Goal: Information Seeking & Learning: Learn about a topic

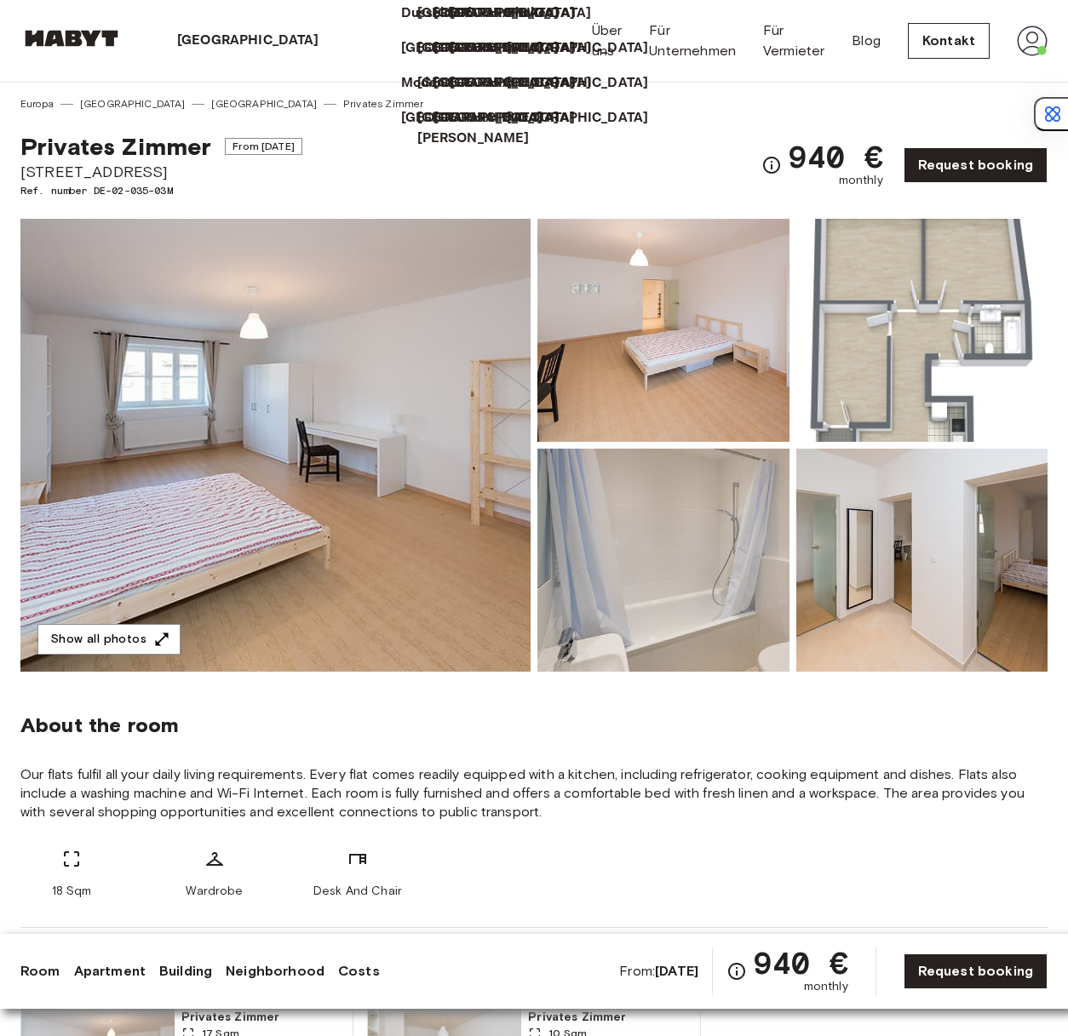
click at [217, 39] on p "[GEOGRAPHIC_DATA]" at bounding box center [248, 41] width 142 height 20
click at [453, 24] on p "[GEOGRAPHIC_DATA]" at bounding box center [524, 13] width 142 height 20
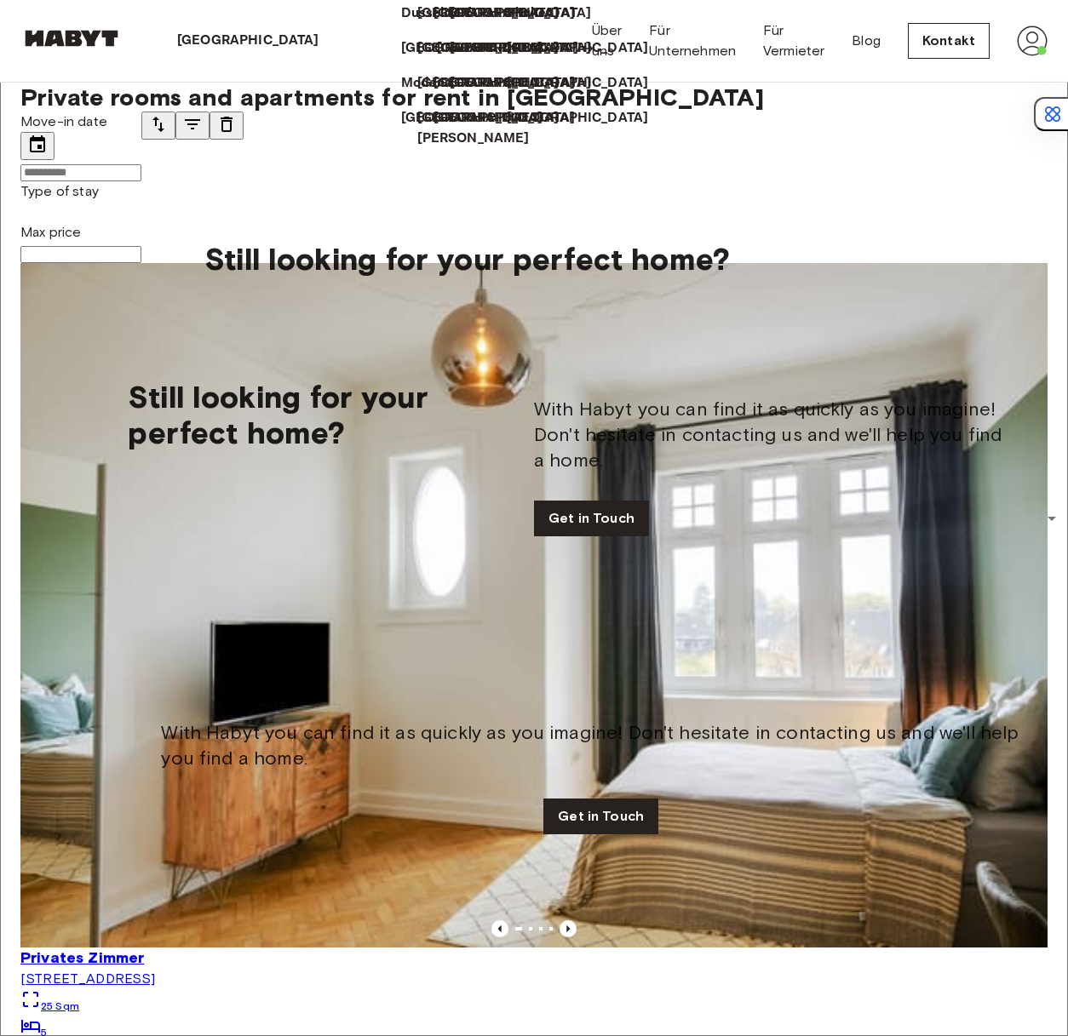
click at [437, 59] on p "[GEOGRAPHIC_DATA]" at bounding box center [508, 48] width 142 height 20
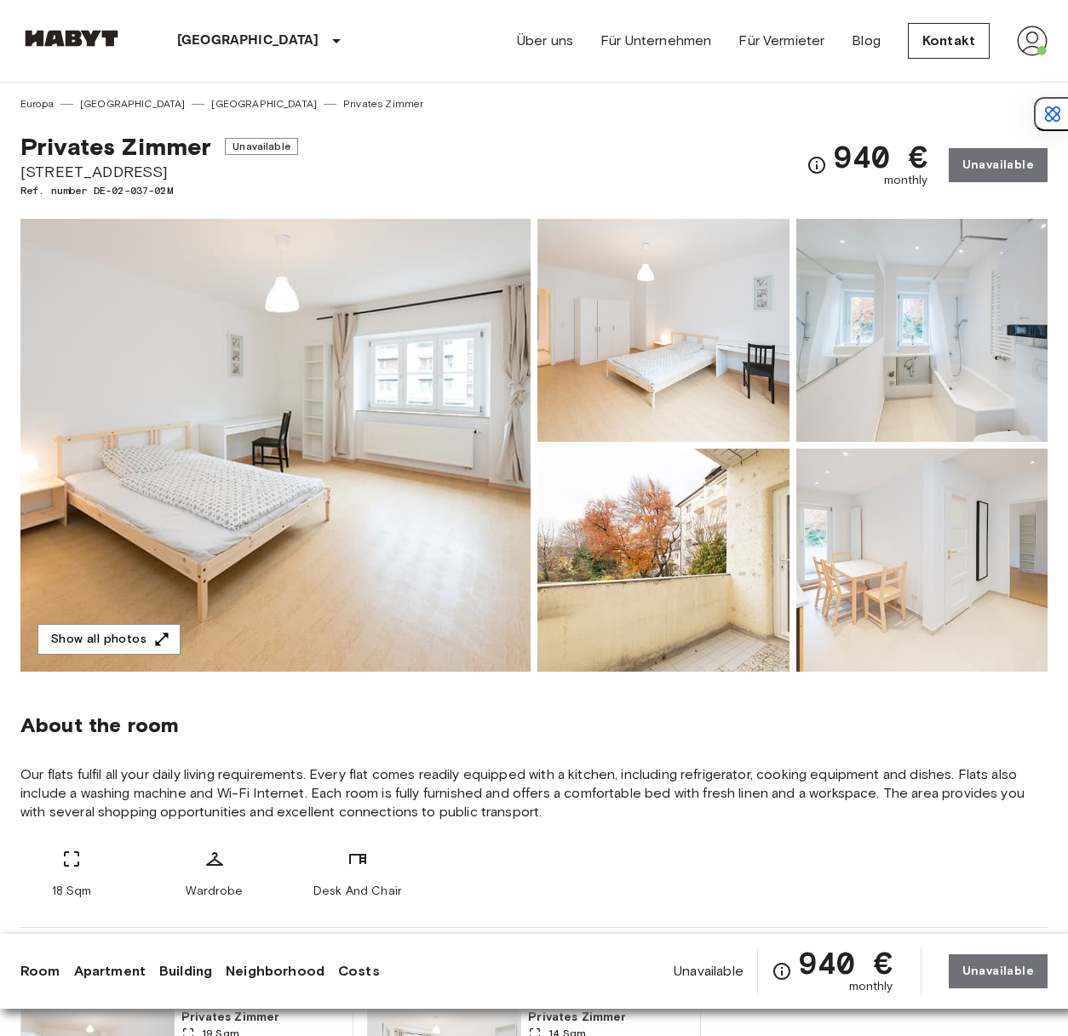
click at [1012, 180] on div "940 € monthly Unavailable" at bounding box center [926, 165] width 241 height 66
click at [875, 215] on div at bounding box center [918, 327] width 259 height 230
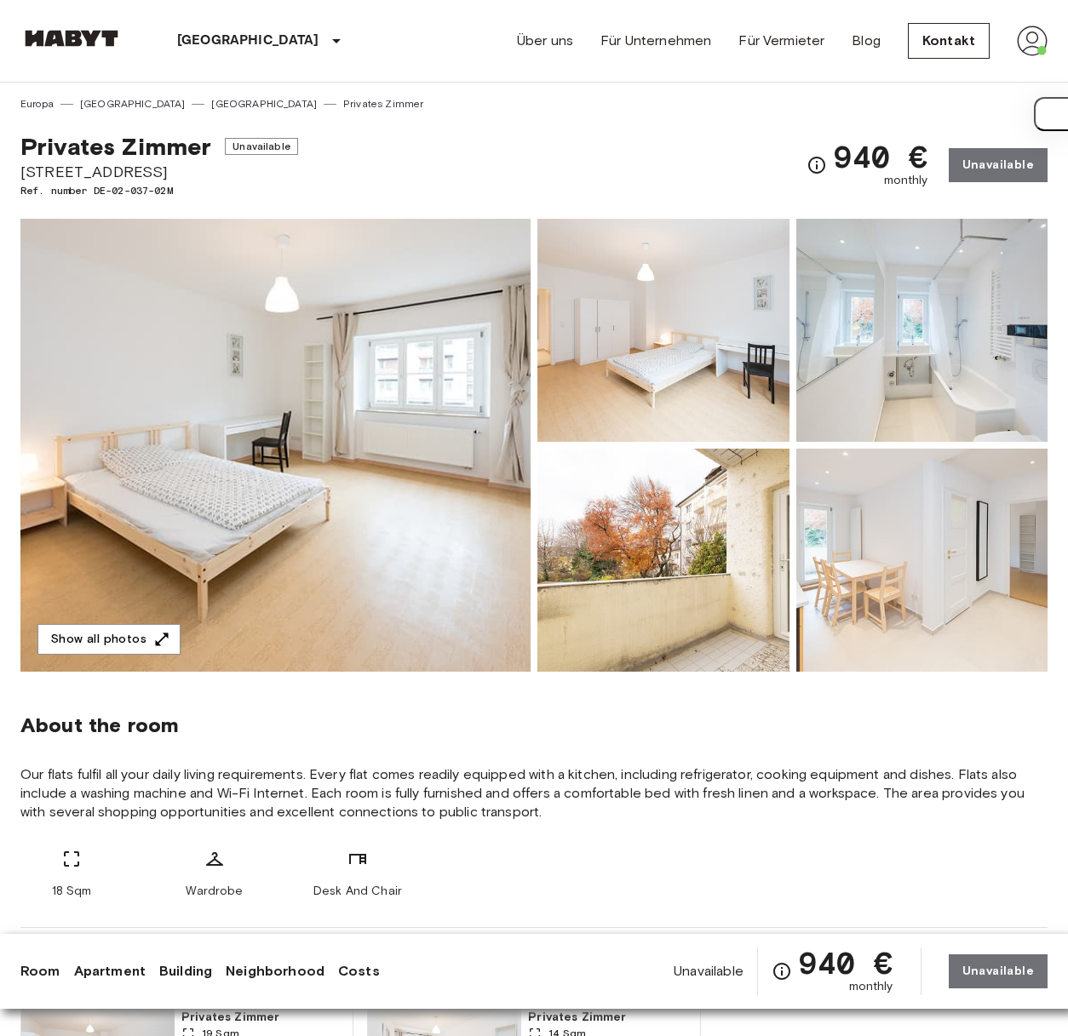
click at [399, 400] on img at bounding box center [275, 445] width 510 height 453
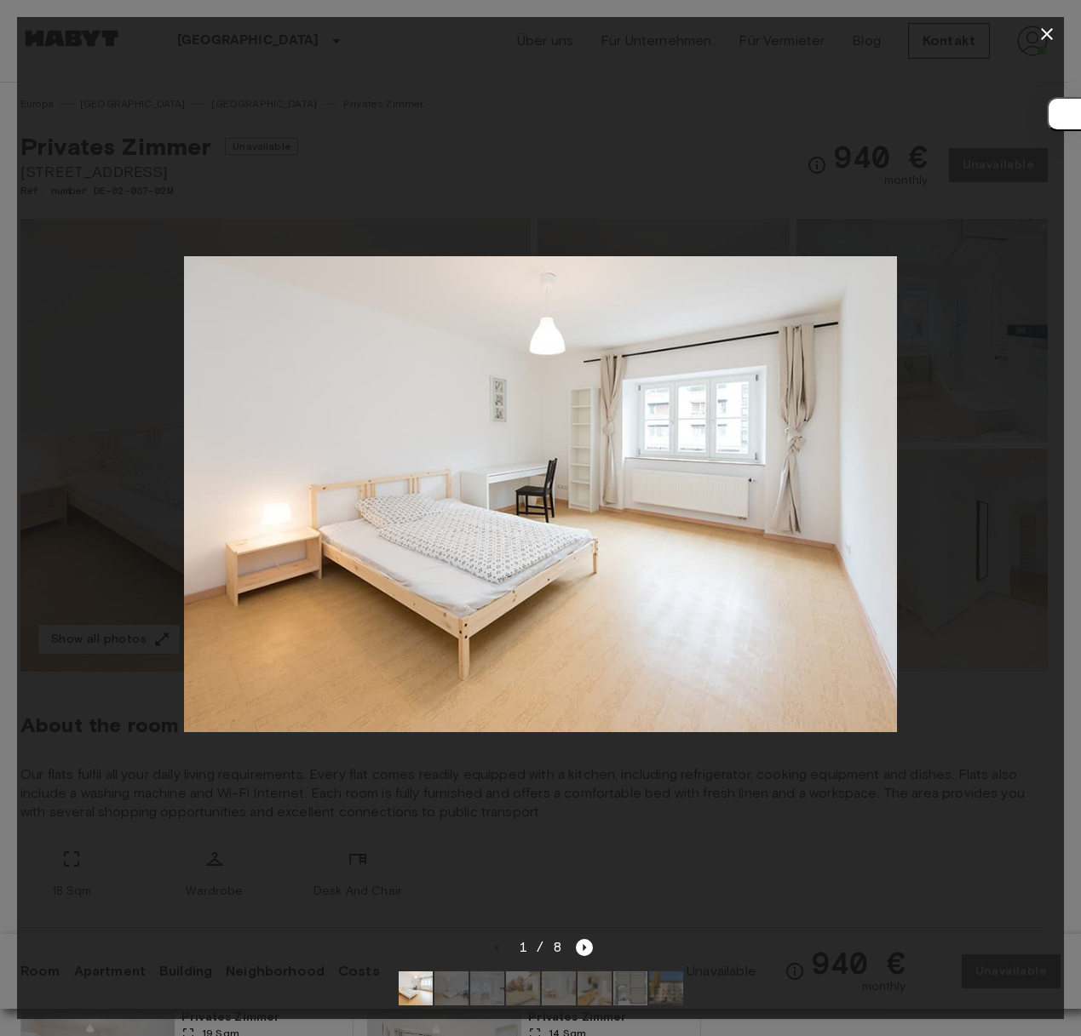
click at [403, 622] on img at bounding box center [541, 494] width 714 height 476
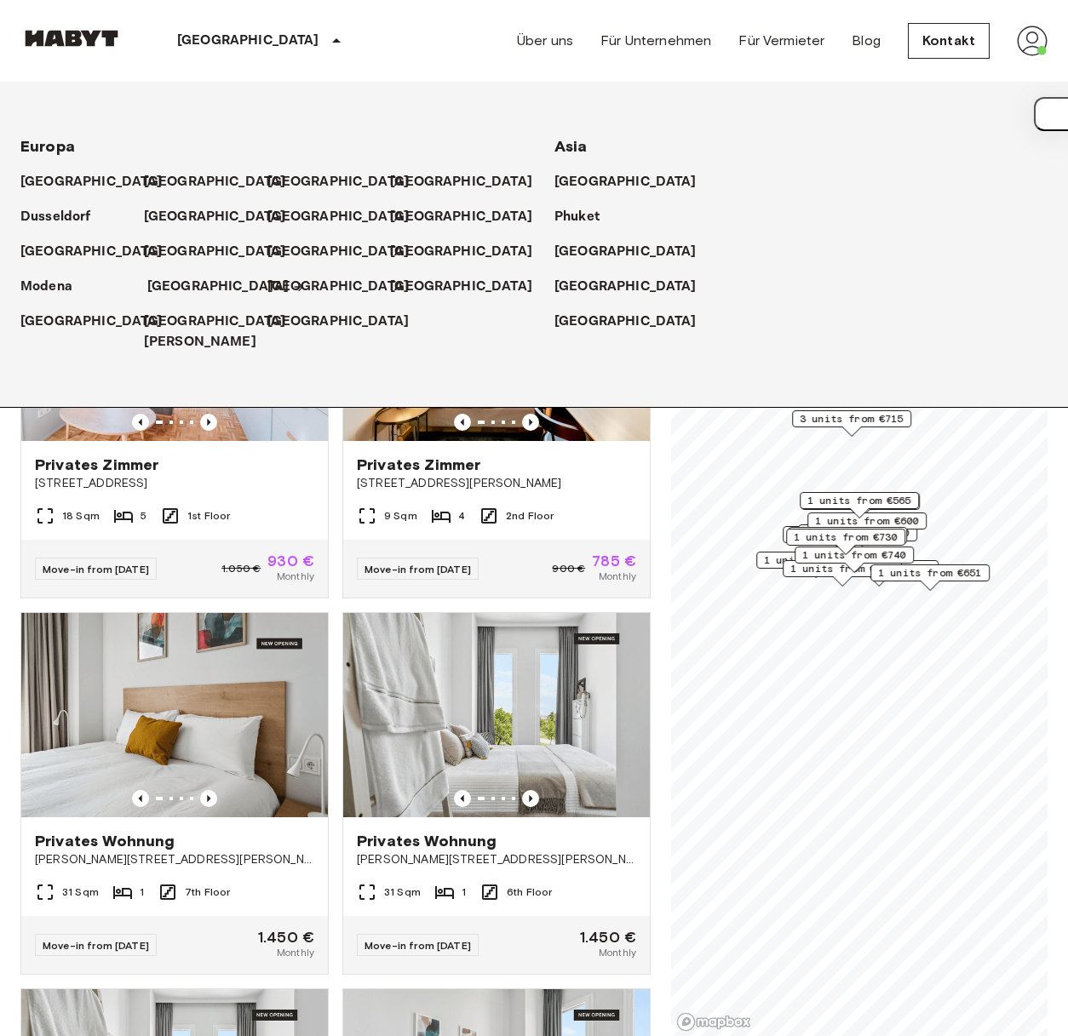
click at [192, 282] on p "[GEOGRAPHIC_DATA]" at bounding box center [218, 287] width 142 height 20
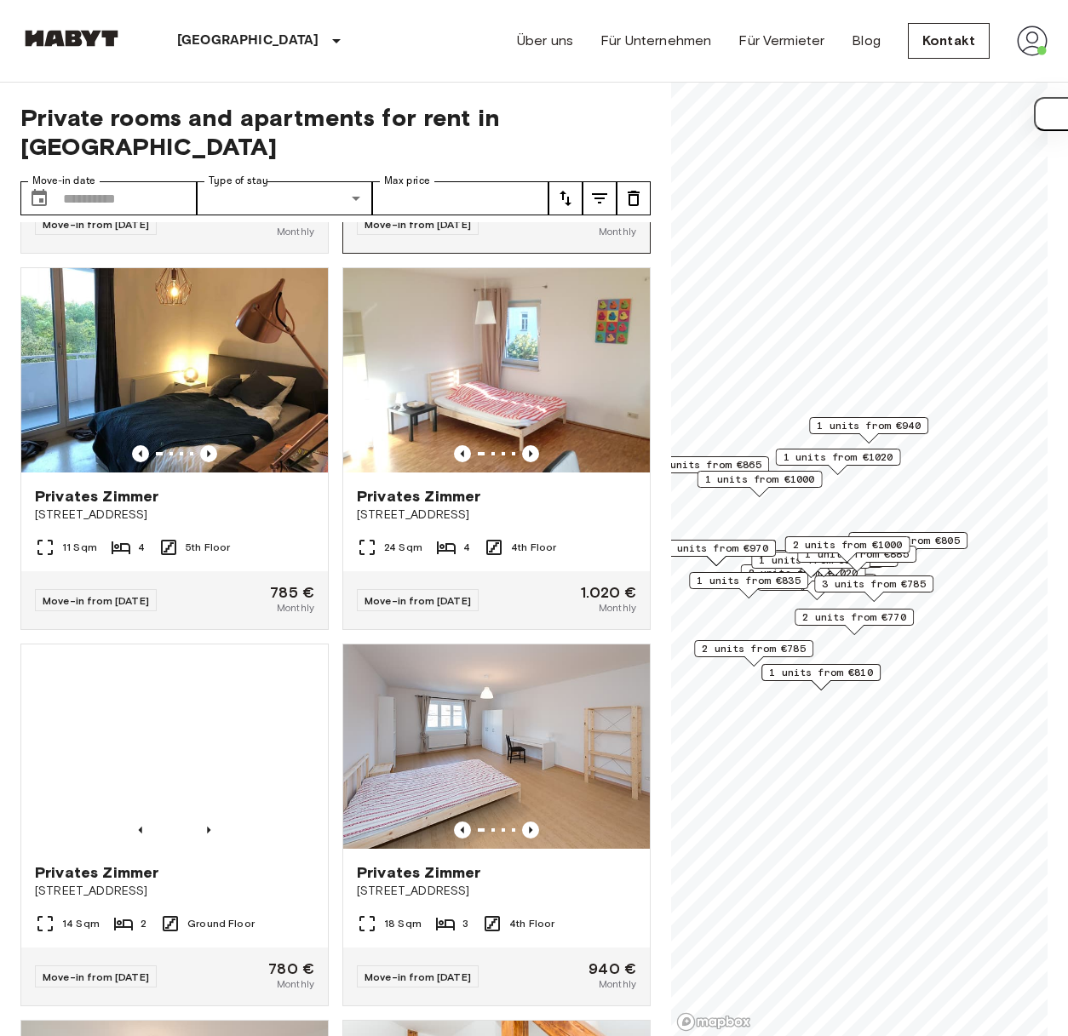
scroll to position [3052, 0]
